Goal: Check status: Check status

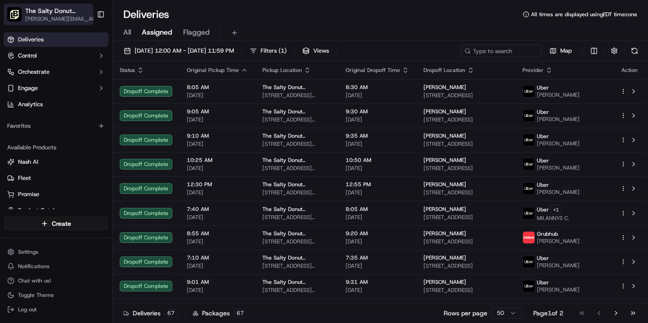
click at [64, 10] on span "The Salty Donut ([GEOGRAPHIC_DATA])" at bounding box center [58, 10] width 67 height 9
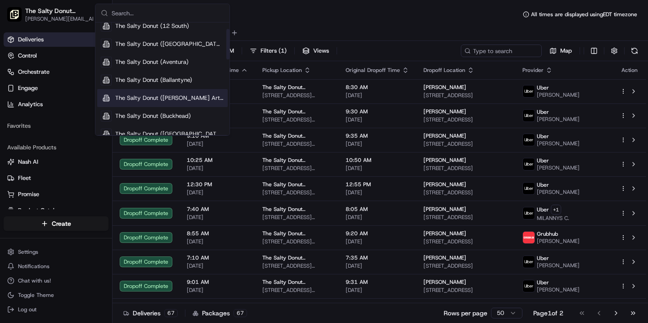
scroll to position [27, 0]
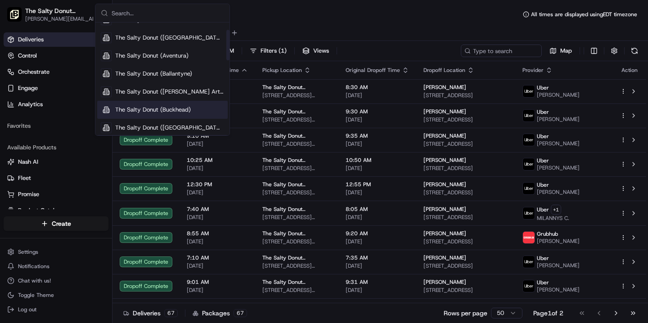
click at [155, 113] on span "The Salty Donut (Buckhead)" at bounding box center [153, 110] width 76 height 8
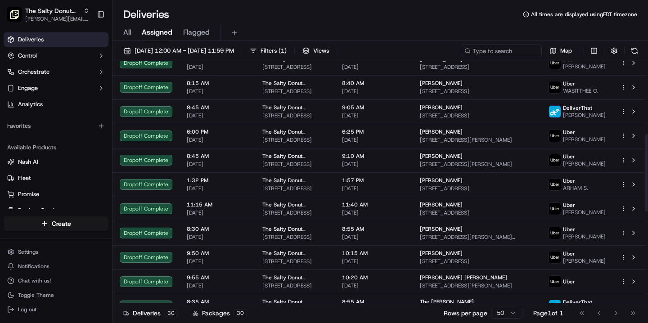
scroll to position [515, 0]
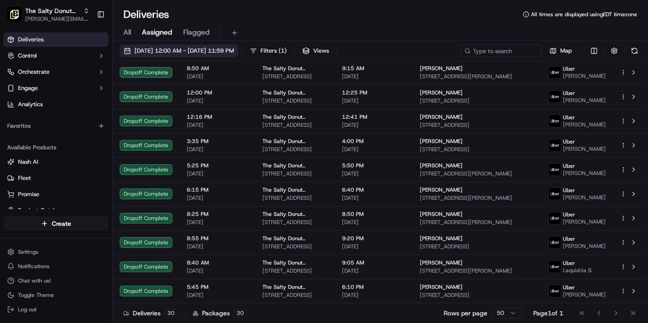
click at [178, 51] on span "[DATE] 12:00 AM - [DATE] 11:59 PM" at bounding box center [183, 51] width 99 height 8
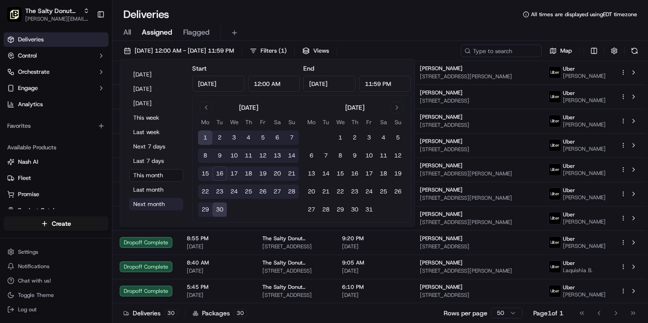
click at [153, 206] on button "Next month" at bounding box center [156, 204] width 54 height 13
type input "[DATE]"
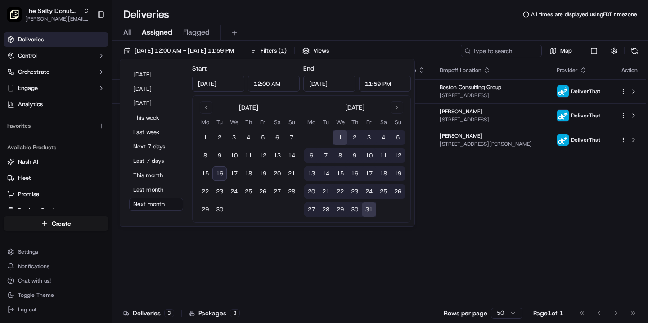
click at [283, 20] on div "Deliveries All times are displayed using EDT timezone" at bounding box center [379, 14] width 535 height 14
